Goal: Find contact information: Find contact information

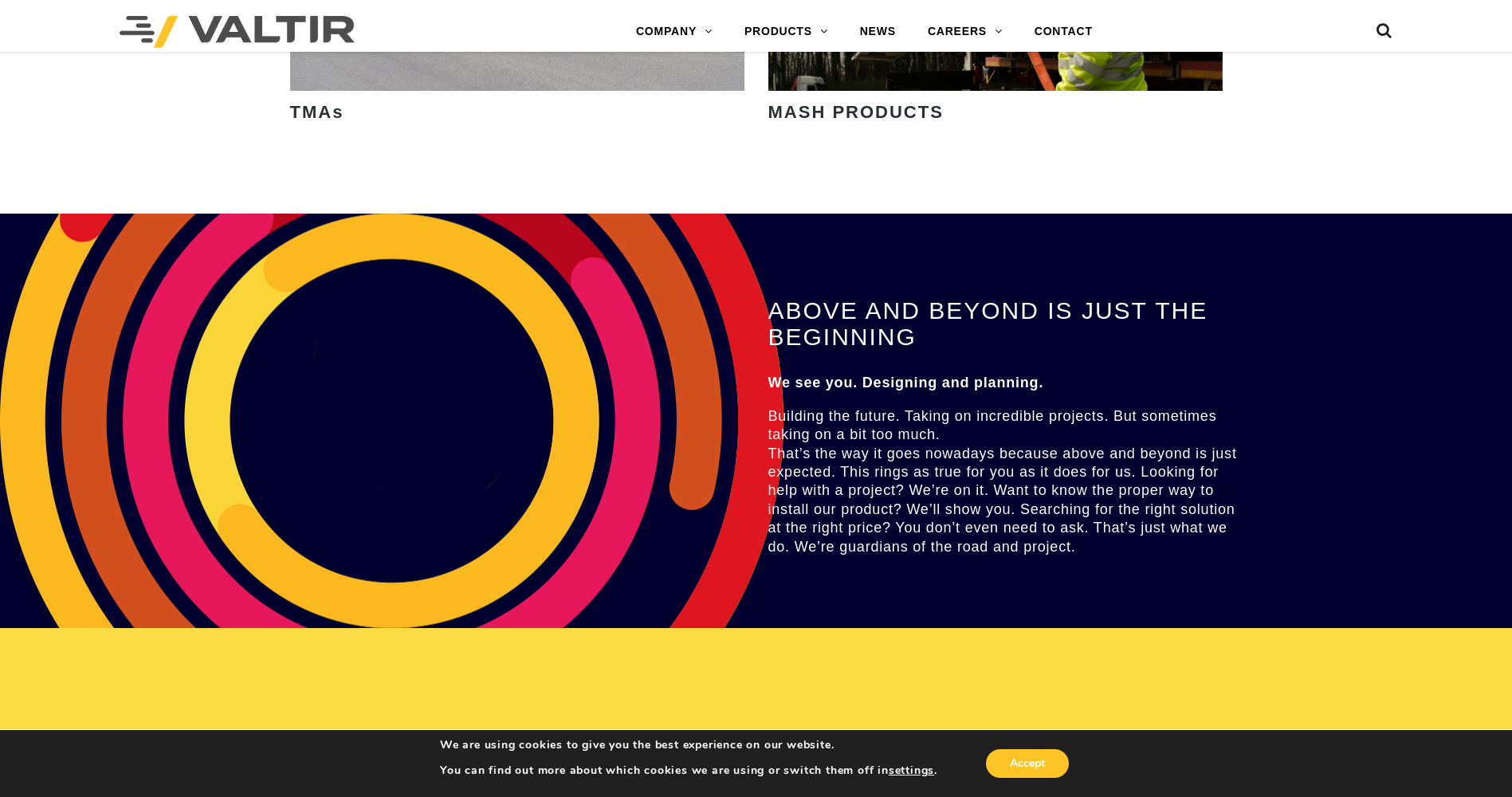
scroll to position [2549, 0]
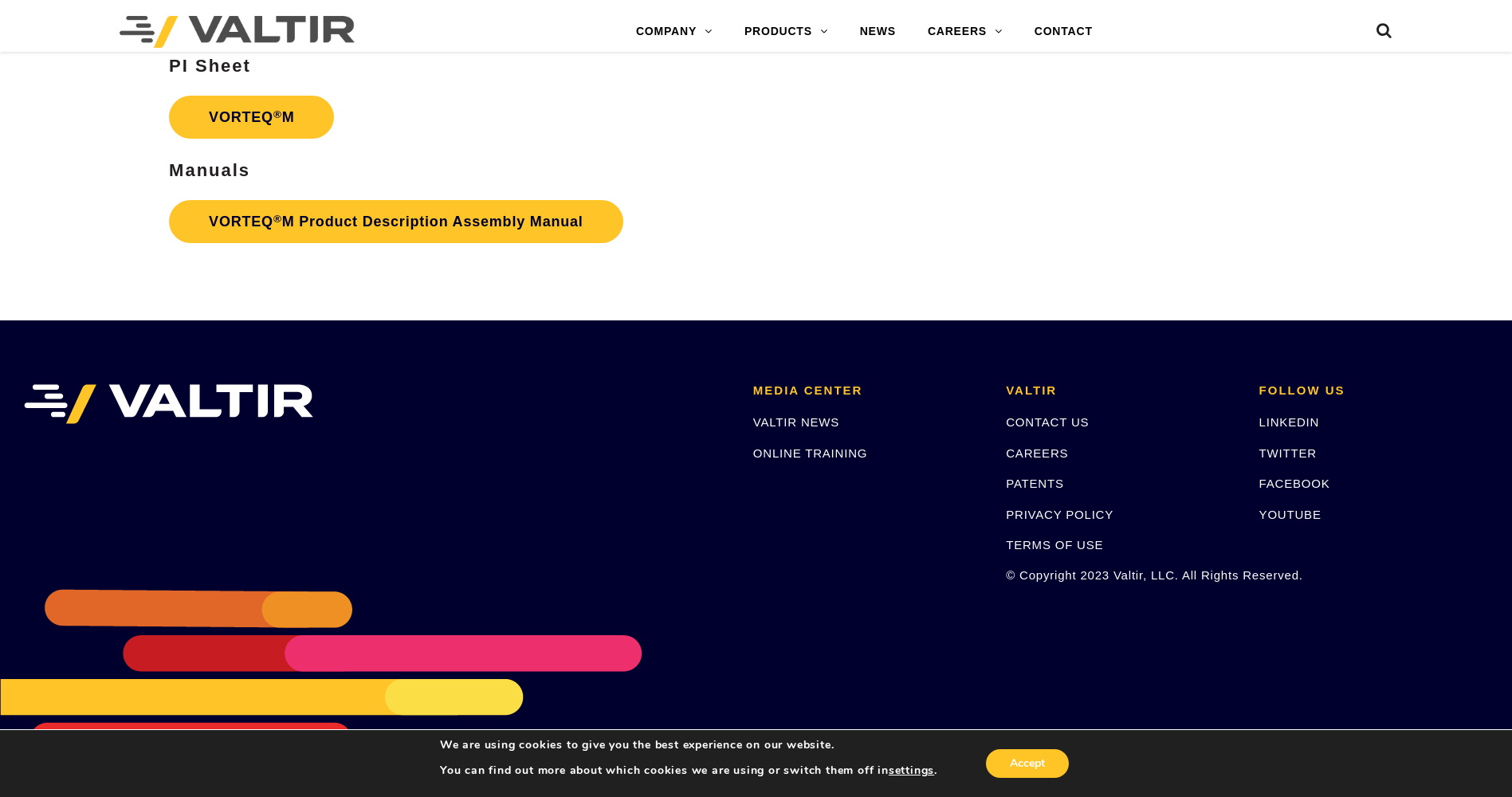
scroll to position [3347, 0]
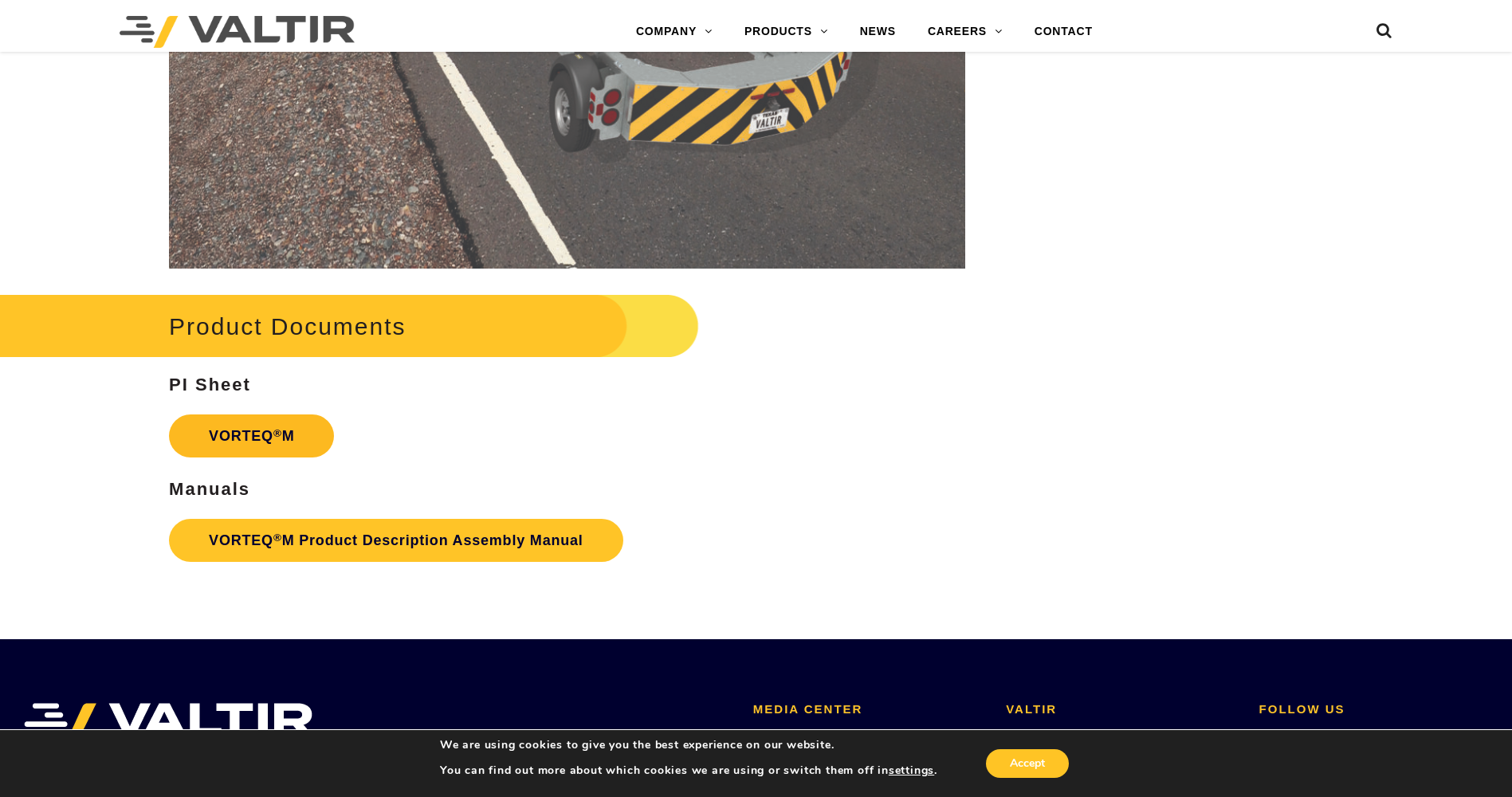
scroll to position [3266, 0]
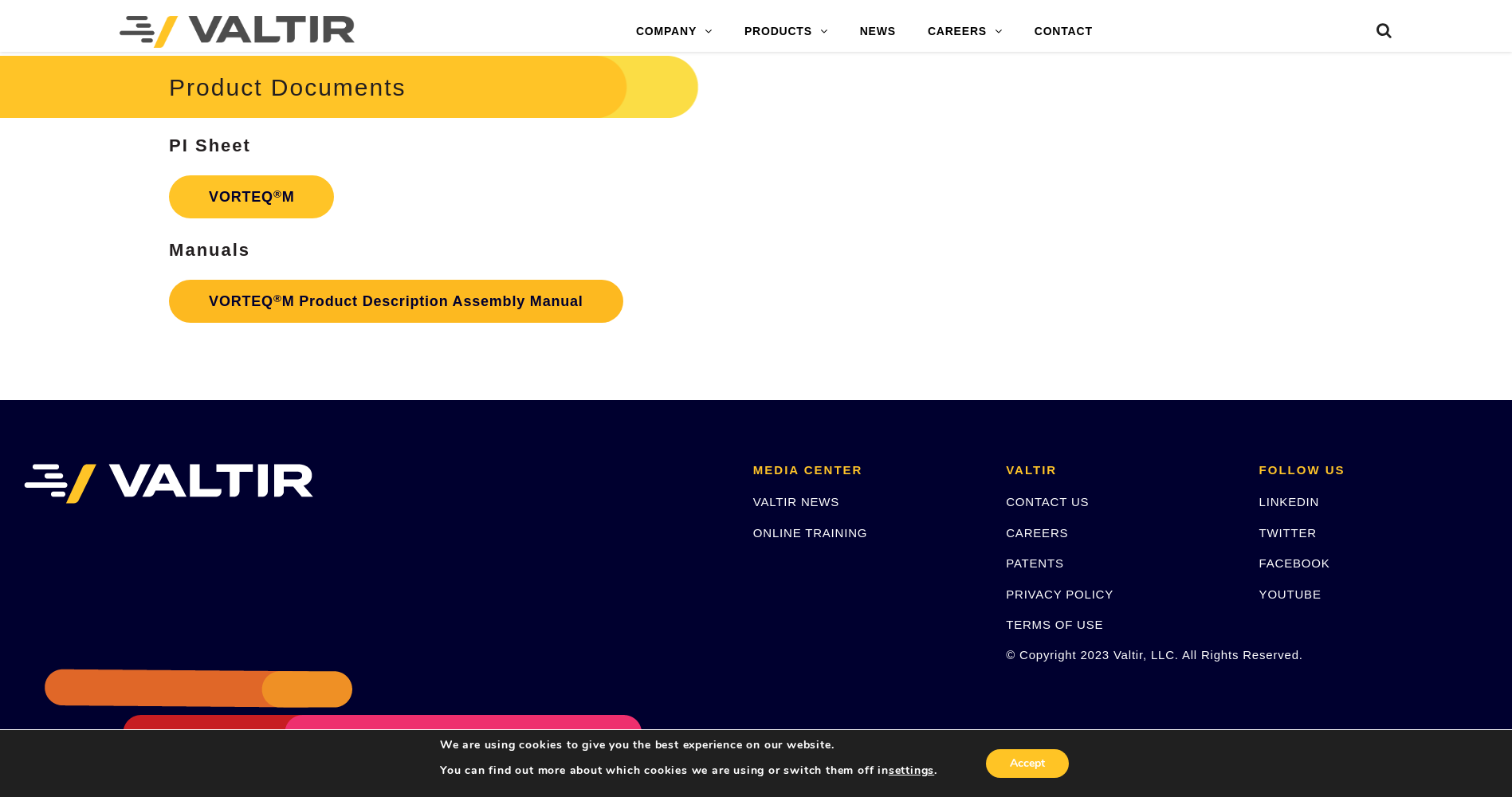
click at [412, 298] on link "VORTEQ ® M Product Description Assembly Manual" at bounding box center [397, 301] width 454 height 43
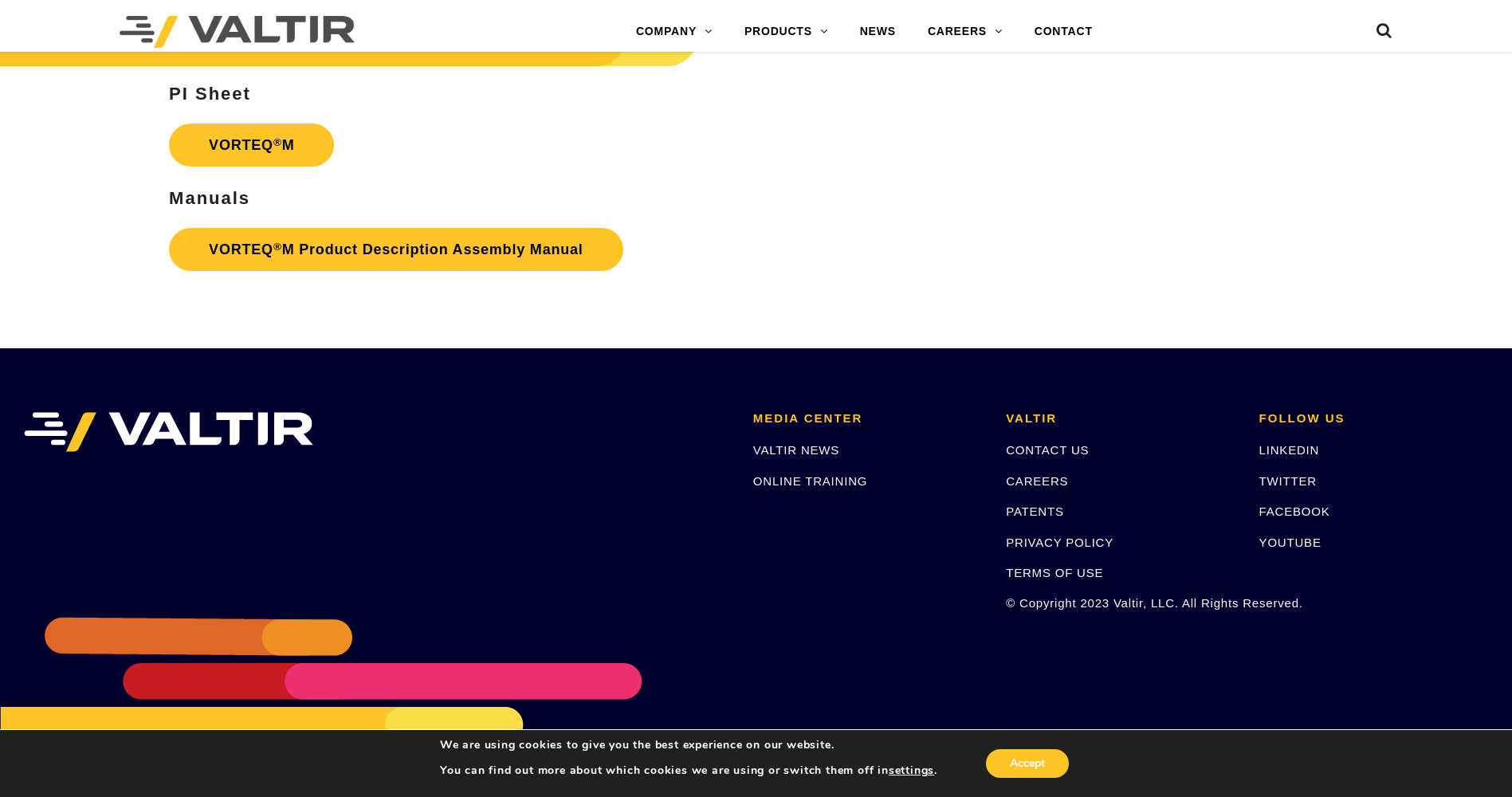
scroll to position [3347, 0]
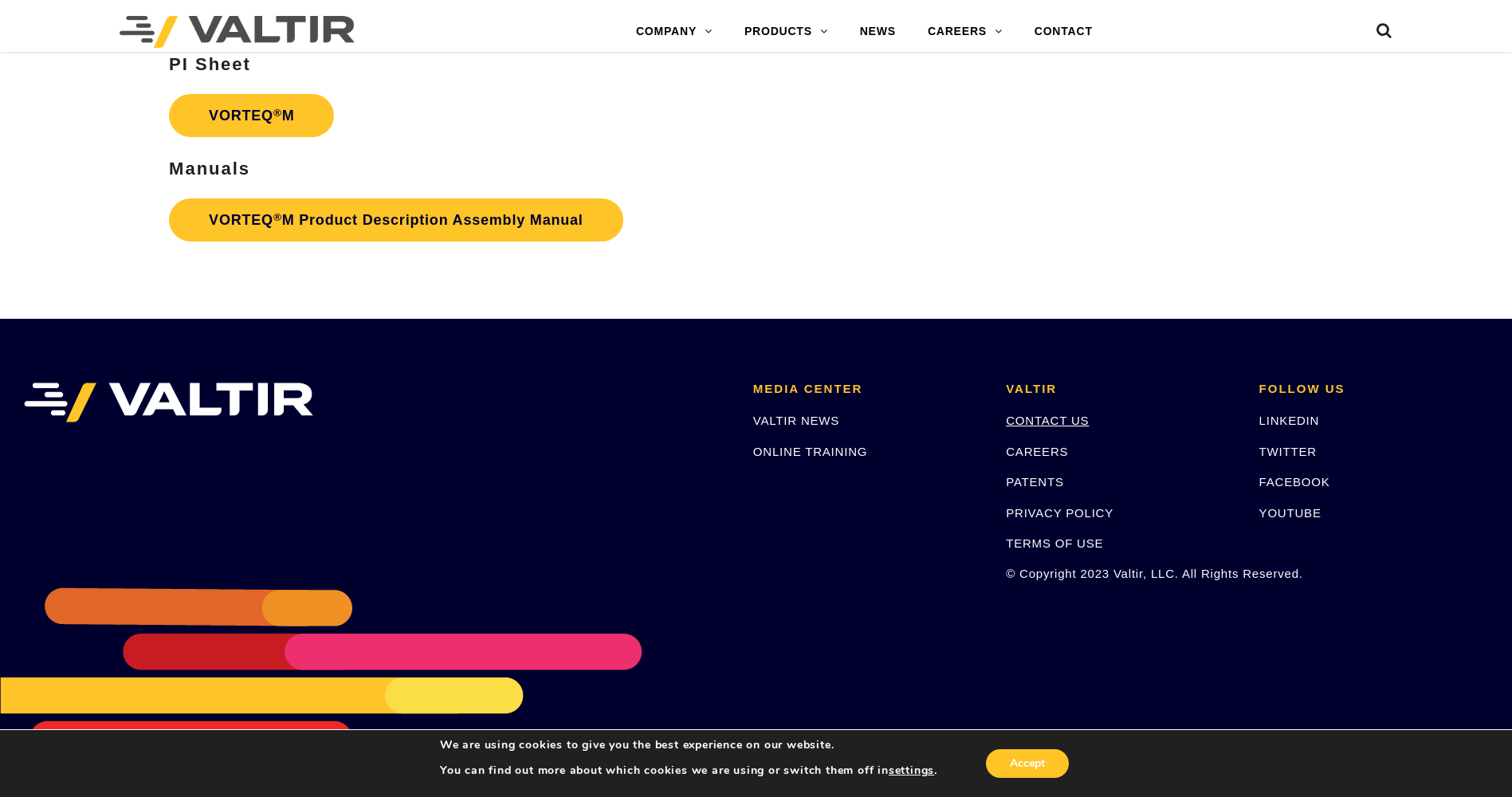
click at [1047, 416] on link "CONTACT US" at bounding box center [1047, 421] width 83 height 14
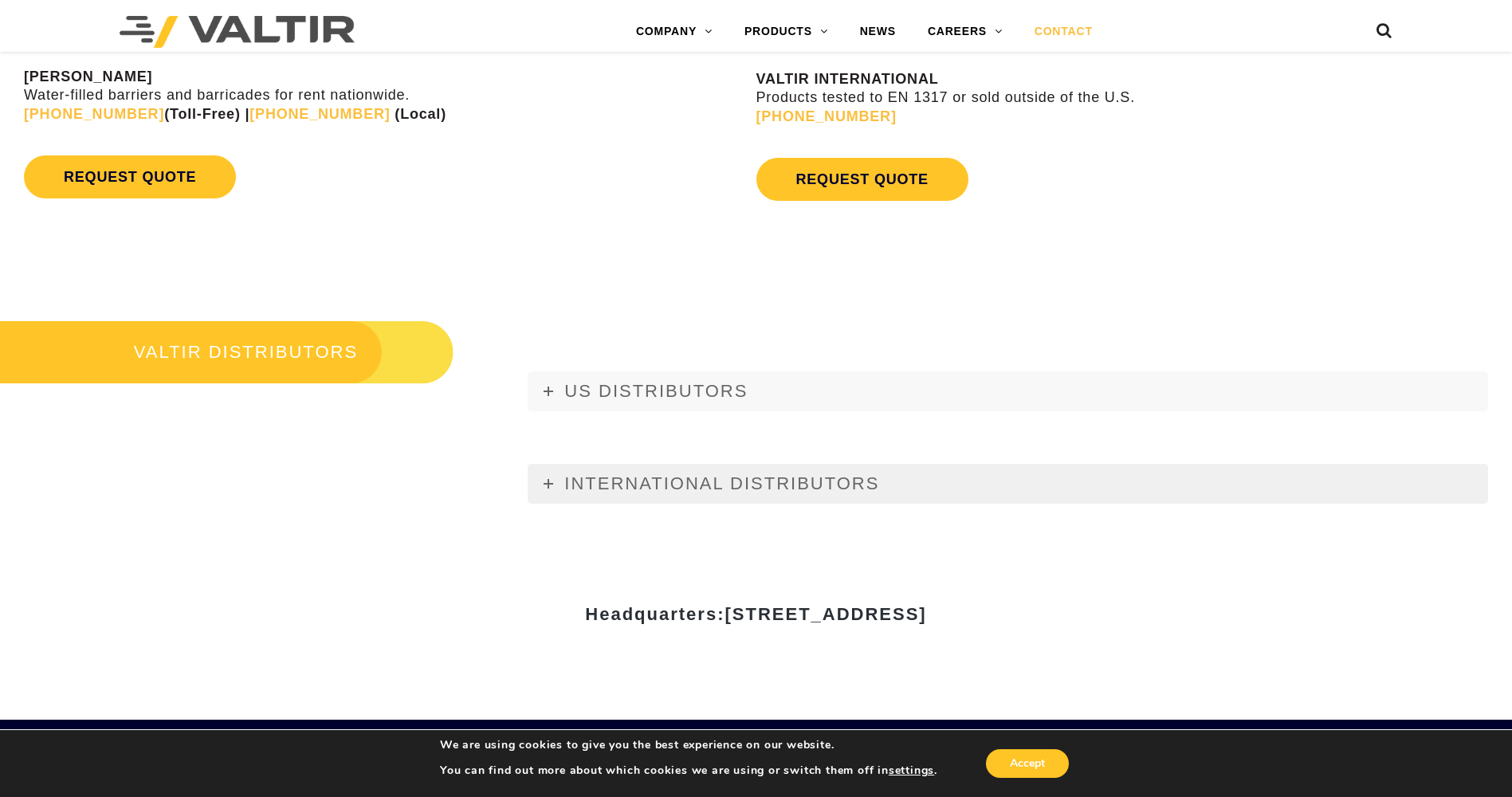
scroll to position [1832, 0]
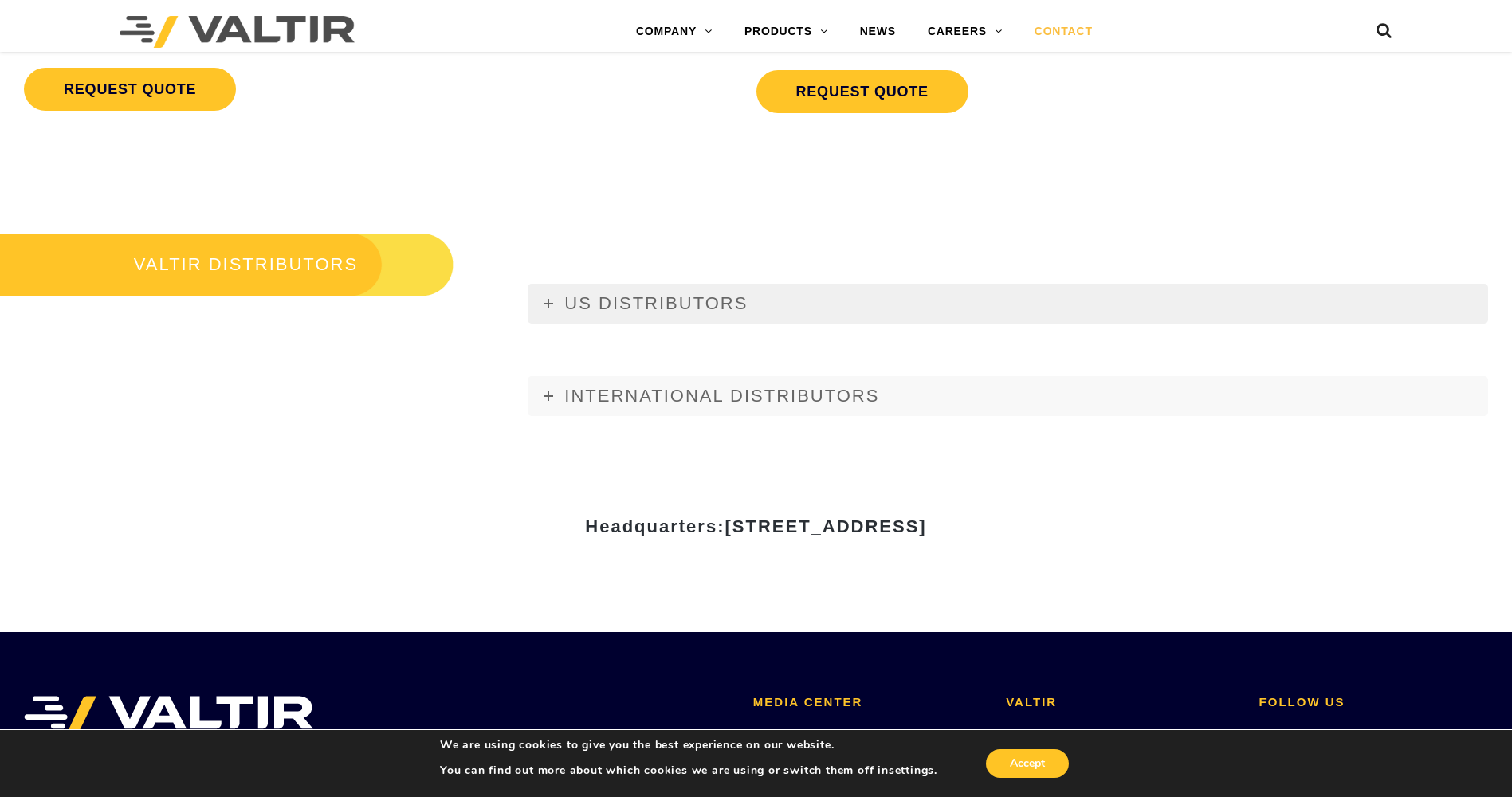
click at [700, 302] on span "US DISTRIBUTORS" at bounding box center [656, 302] width 183 height 20
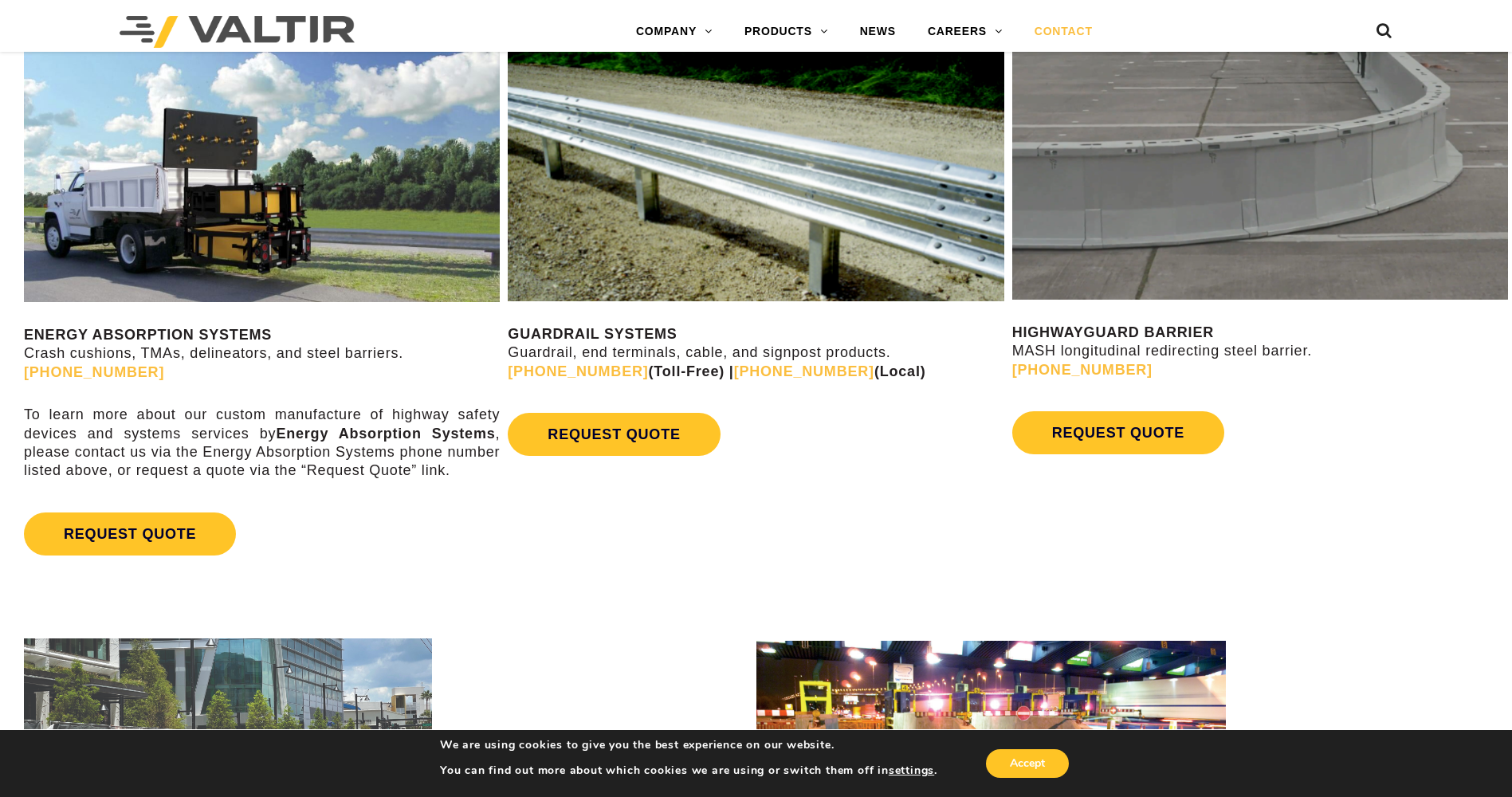
scroll to position [717, 0]
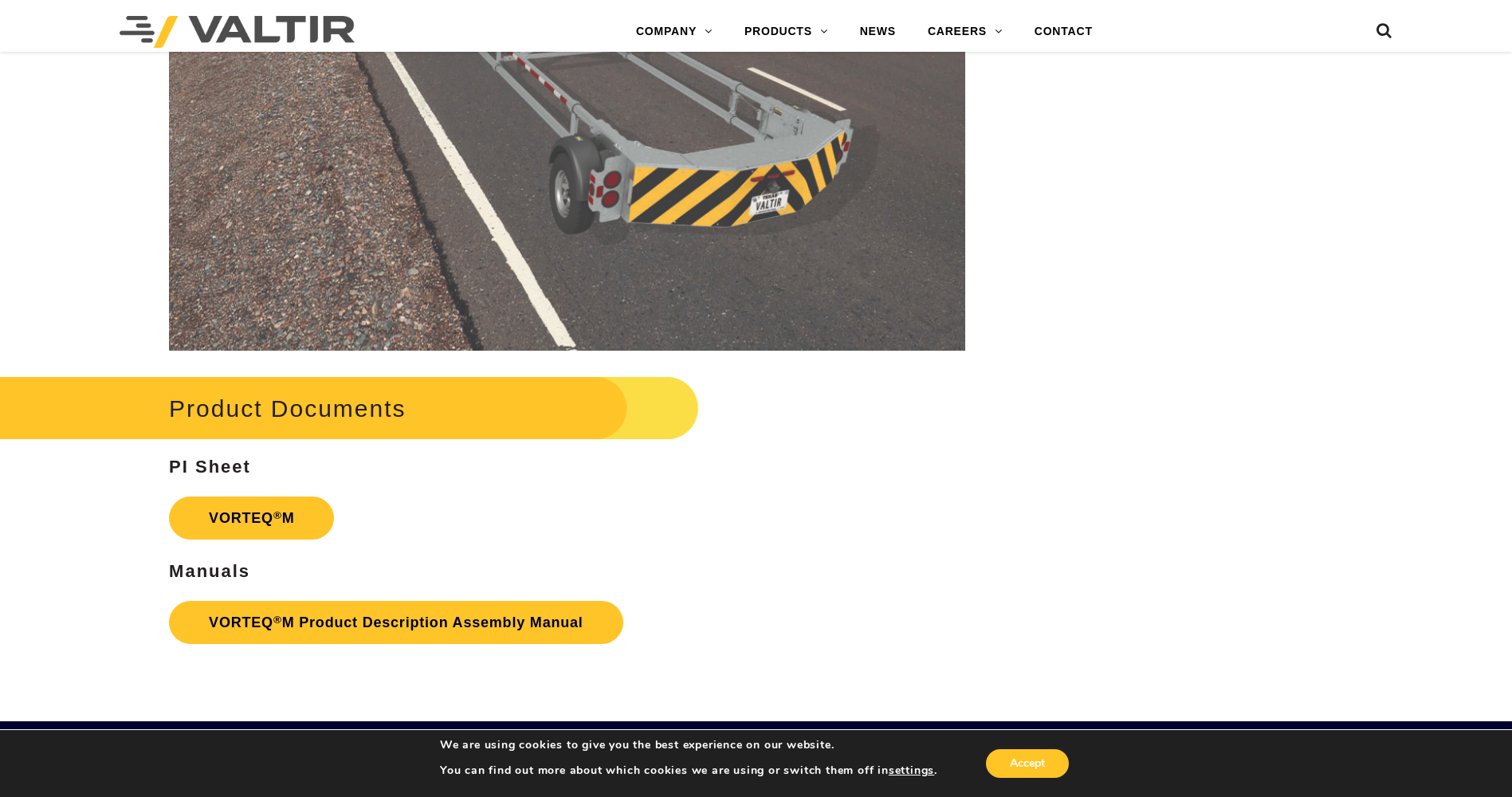
scroll to position [2946, 0]
